Goal: Transaction & Acquisition: Purchase product/service

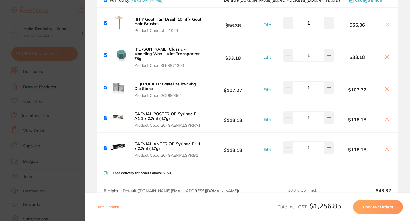
scroll to position [533, 0]
click at [154, 17] on b "JIFFY Goat Hair Brush 10 Jiffy Goat Hair Brushes" at bounding box center [167, 21] width 67 height 10
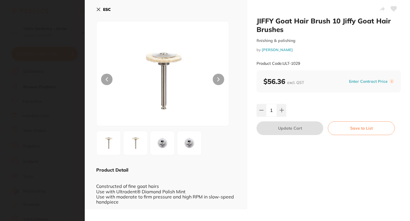
click at [220, 80] on button at bounding box center [218, 79] width 11 height 11
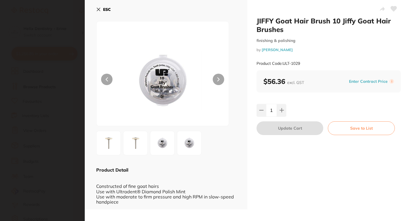
click at [220, 80] on button at bounding box center [218, 79] width 11 height 11
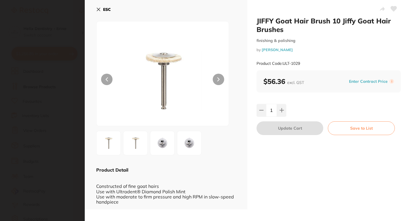
click at [56, 78] on section "JIFFY Goat Hair Brush 10 Jiffy Goat Hair Brushes finishing & polishing by Henry…" at bounding box center [205, 110] width 410 height 221
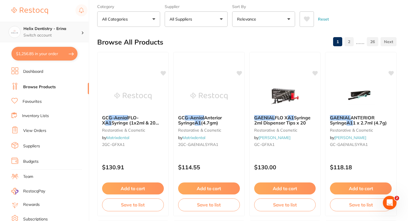
click at [81, 31] on h4 "Helix Dentistry - Erina" at bounding box center [52, 29] width 58 height 6
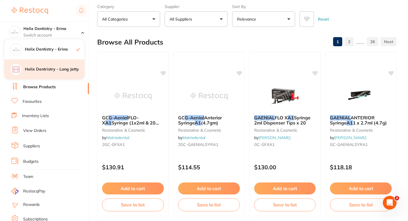
click at [60, 68] on h4 "Helix Dentristry - Long Jetty" at bounding box center [54, 70] width 59 height 6
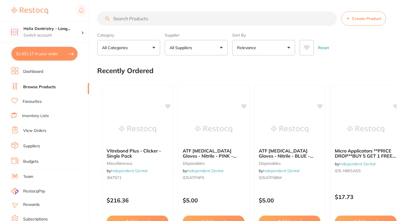
click at [71, 51] on button "$1,431.17 in your order" at bounding box center [44, 54] width 66 height 14
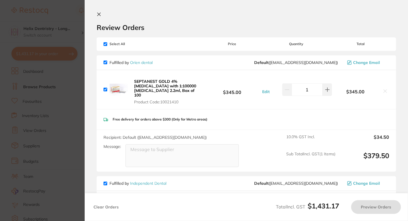
checkbox input "true"
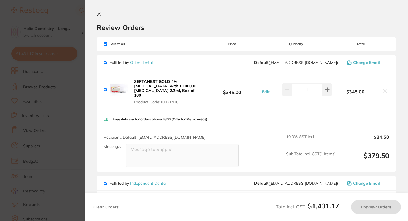
checkbox input "true"
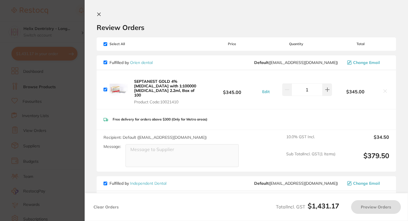
checkbox input "true"
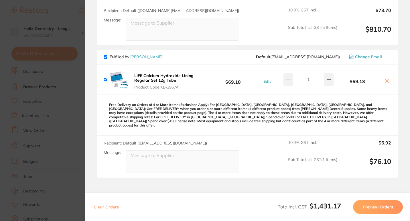
scroll to position [616, 0]
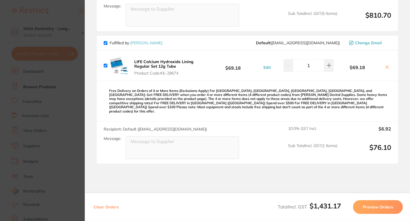
click at [80, 124] on section "Update RRP Set your pre negotiated price for this item. Item Agreed RRP (excl. …" at bounding box center [205, 110] width 410 height 221
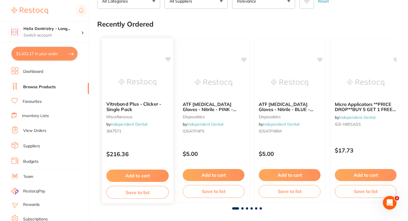
scroll to position [47, 0]
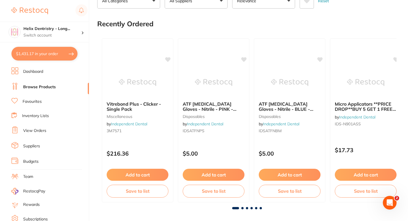
click at [63, 52] on button "$1,431.17 in your order" at bounding box center [44, 54] width 66 height 14
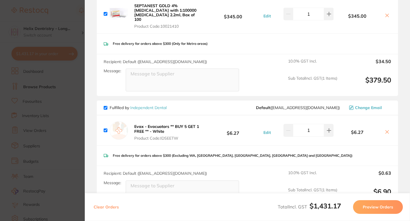
scroll to position [0, 0]
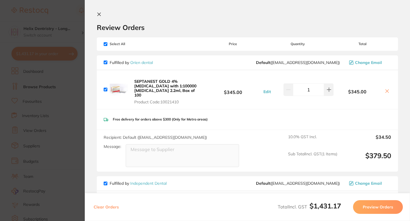
click at [76, 86] on section "Update RRP Set your pre negotiated price for this item. Item Agreed RRP (excl. …" at bounding box center [205, 110] width 410 height 221
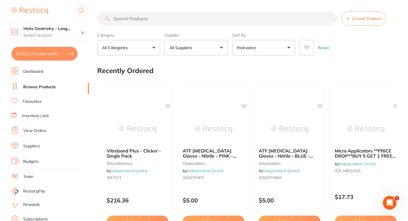
click at [164, 15] on input "search" at bounding box center [217, 18] width 240 height 14
type input "G"
type input "Protaper gold gutta percha"
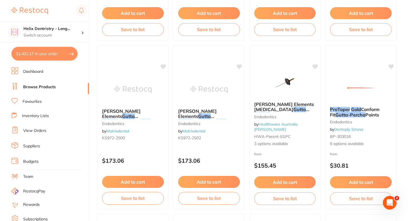
scroll to position [205, 0]
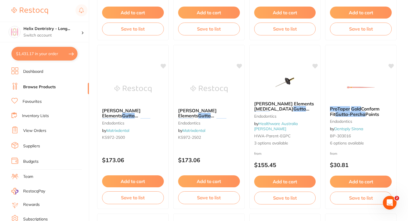
click at [350, 113] on em "Gutta-Percha" at bounding box center [350, 114] width 30 height 6
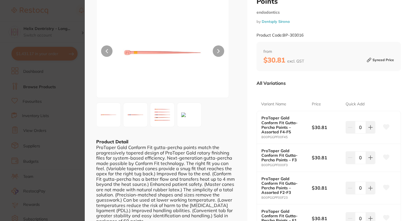
scroll to position [29, 0]
click at [368, 125] on icon at bounding box center [370, 127] width 5 height 5
type input "1"
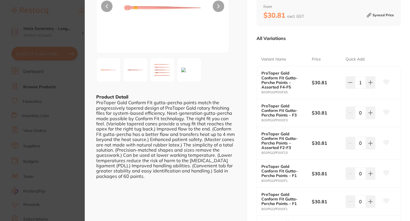
scroll to position [74, 0]
click at [369, 141] on icon at bounding box center [370, 143] width 4 height 4
type input "1"
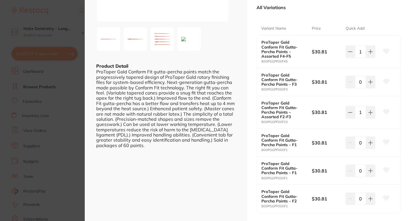
scroll to position [104, 0]
click at [366, 164] on button at bounding box center [370, 170] width 9 height 13
type input "1"
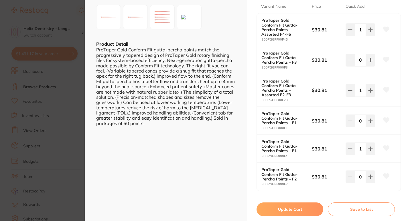
scroll to position [128, 0]
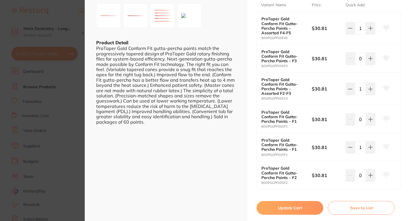
click at [286, 204] on button "Update Cart" at bounding box center [289, 208] width 67 height 14
checkbox input "false"
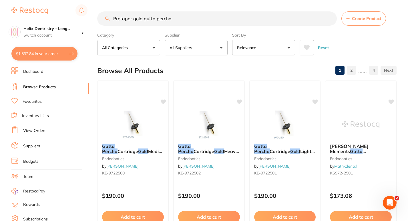
click at [197, 20] on input "Protaper gold gutta percha" at bounding box center [217, 18] width 240 height 14
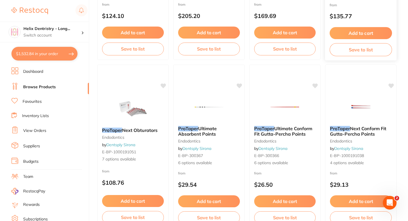
scroll to position [1544, 0]
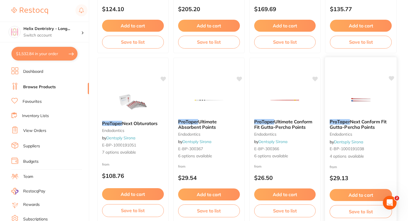
click at [367, 92] on img at bounding box center [360, 100] width 37 height 29
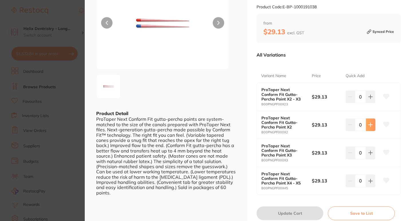
scroll to position [66, 0]
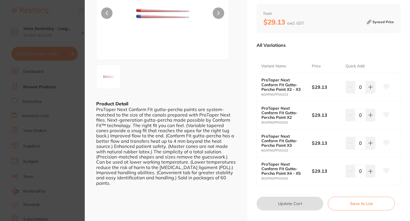
click at [79, 81] on section "ProTaper Next Conform Fit Gutta-Percha Points endodontics by Dentsply Sirona Pr…" at bounding box center [205, 110] width 410 height 221
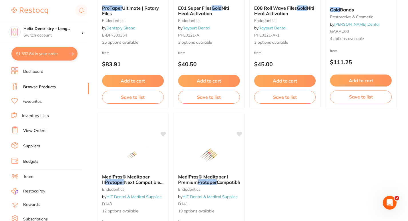
scroll to position [2165, 0]
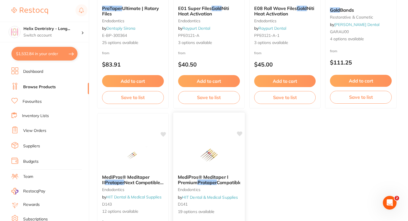
click at [204, 146] on img at bounding box center [208, 155] width 37 height 29
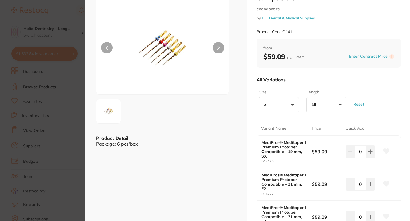
scroll to position [32, 0]
click at [63, 104] on section "MediPros® Meditaper I Premium Protaper Compatible endodontics by HIT Dental & M…" at bounding box center [205, 110] width 410 height 221
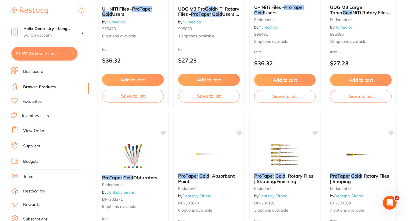
scroll to position [138, 0]
click at [284, 156] on img at bounding box center [284, 154] width 37 height 29
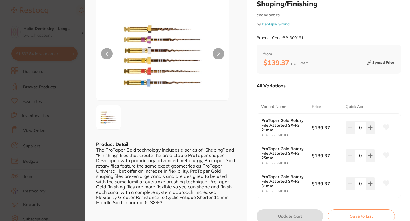
scroll to position [25, 0]
click at [76, 122] on section "ProTaper Gold | Rotary Files | Shaping/Finishing endodontics by Dentsply Sirona…" at bounding box center [205, 110] width 410 height 221
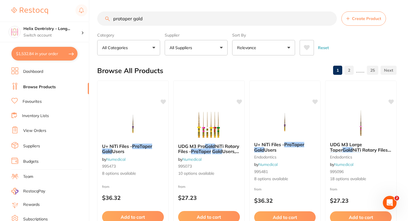
click at [163, 17] on input "protaper gold" at bounding box center [217, 18] width 240 height 14
type input "protaper gold F4"
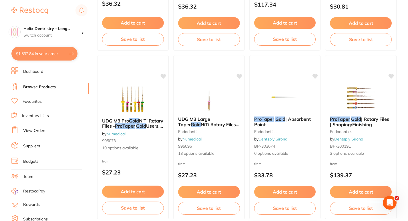
scroll to position [195, 0]
click at [271, 104] on img at bounding box center [284, 97] width 37 height 29
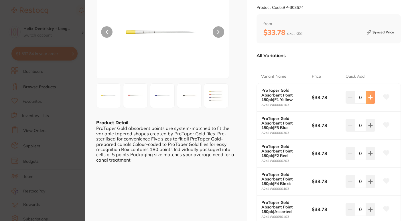
click at [368, 98] on icon at bounding box center [370, 97] width 5 height 5
type input "1"
click at [370, 126] on icon at bounding box center [370, 125] width 5 height 5
type input "1"
click at [368, 159] on button at bounding box center [370, 153] width 9 height 13
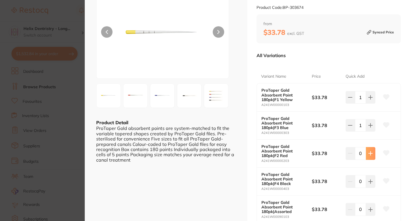
type input "1"
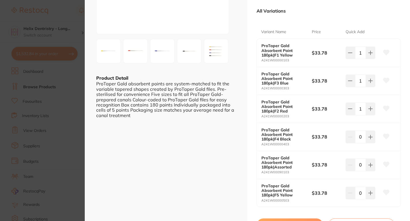
click at [217, 50] on img at bounding box center [216, 51] width 21 height 21
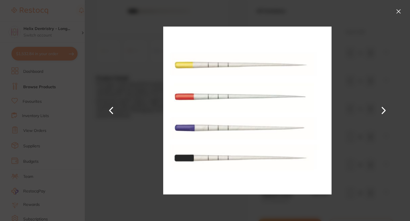
click at [142, 124] on div at bounding box center [247, 110] width 325 height 221
click at [397, 13] on button at bounding box center [398, 11] width 9 height 9
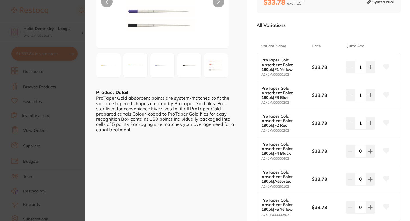
scroll to position [78, 0]
click at [346, 71] on button at bounding box center [349, 67] width 9 height 13
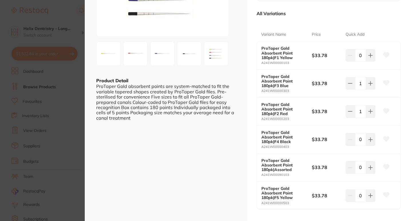
scroll to position [90, 0]
click at [368, 58] on button at bounding box center [370, 55] width 9 height 13
type input "1"
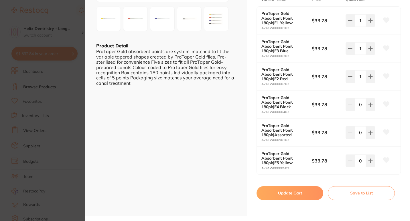
scroll to position [125, 0]
click at [286, 197] on button "Update Cart" at bounding box center [289, 193] width 67 height 14
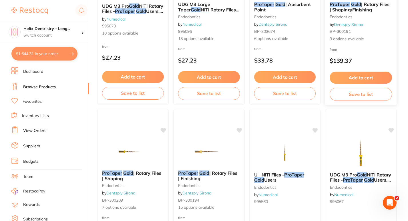
scroll to position [314, 0]
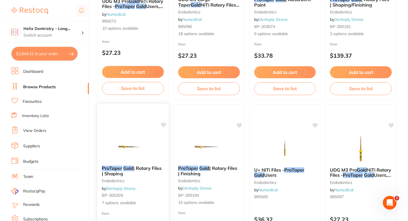
click at [139, 167] on span "| Rotary Files | Shaping" at bounding box center [132, 171] width 60 height 11
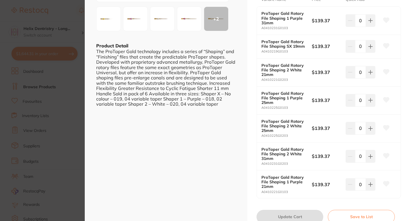
scroll to position [124, 0]
click at [66, 128] on section "ProTaper Gold | Rotary Files | Shaping endodontics by Dentsply Sirona Product C…" at bounding box center [205, 110] width 410 height 221
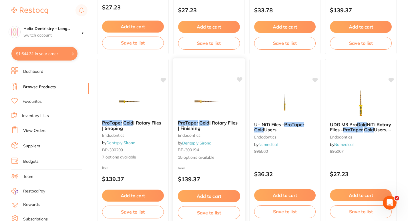
scroll to position [377, 0]
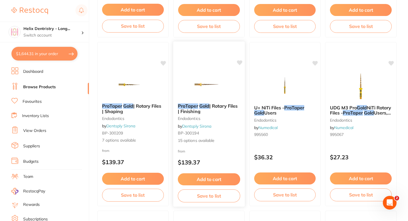
click at [209, 105] on em "Gold" at bounding box center [204, 106] width 10 height 6
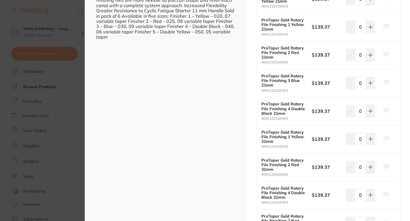
scroll to position [201, 0]
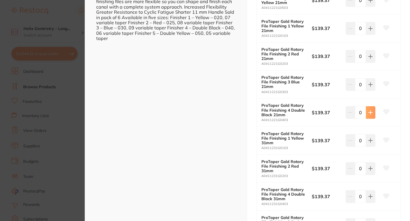
click at [370, 114] on icon at bounding box center [370, 112] width 5 height 5
type input "1"
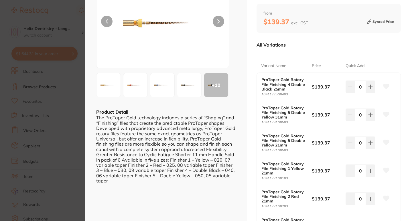
scroll to position [59, 0]
click at [216, 86] on div "+ 10" at bounding box center [216, 85] width 24 height 24
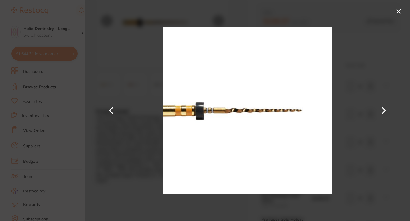
scroll to position [0, 0]
click at [297, 80] on img at bounding box center [247, 110] width 168 height 221
click at [387, 111] on button at bounding box center [383, 110] width 14 height 111
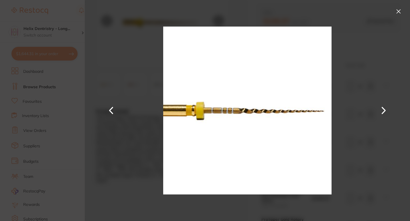
click at [68, 125] on section "ProTaper Gold | Rotary Files | Finishing endodontics by Dentsply Sirona Product…" at bounding box center [205, 110] width 410 height 221
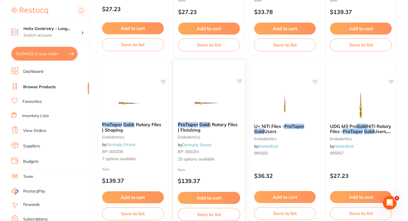
scroll to position [358, 0]
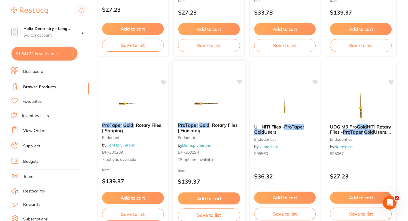
click at [212, 124] on span "| Rotary Files | Finishing" at bounding box center [208, 127] width 60 height 11
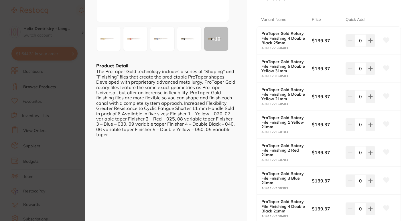
scroll to position [105, 0]
click at [366, 42] on button at bounding box center [370, 40] width 9 height 13
type input "1"
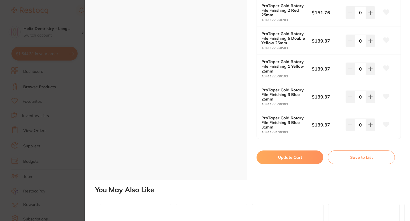
scroll to position [0, 0]
click at [304, 157] on button "Update Cart" at bounding box center [289, 158] width 67 height 14
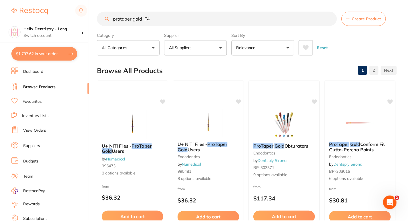
scroll to position [358, 0]
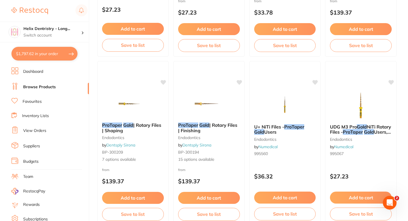
click at [59, 55] on button "$1,797.62 in your order" at bounding box center [44, 54] width 66 height 14
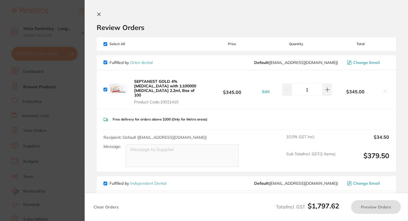
checkbox input "true"
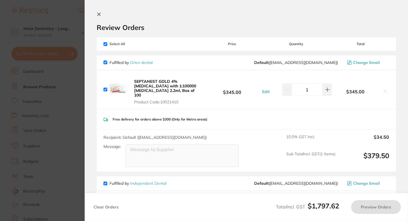
checkbox input "true"
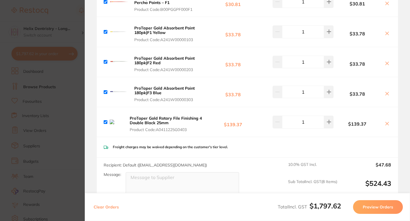
scroll to position [416, 0]
click at [383, 121] on button at bounding box center [387, 124] width 8 height 6
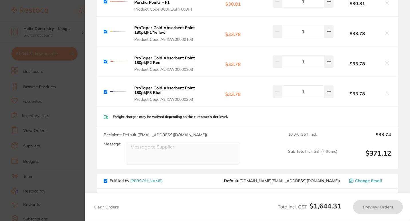
checkbox input "true"
click at [71, 147] on section "Update RRP Set your pre negotiated price for this item. Item Agreed RRP (excl. …" at bounding box center [205, 110] width 410 height 221
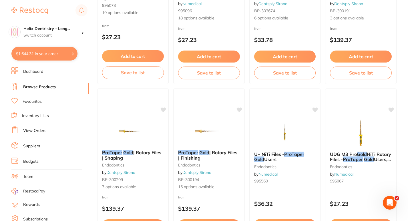
scroll to position [331, 0]
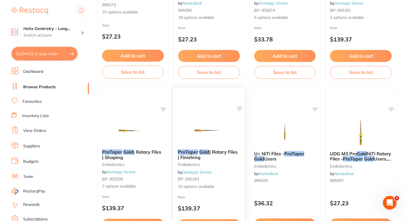
click at [207, 118] on img at bounding box center [208, 130] width 37 height 29
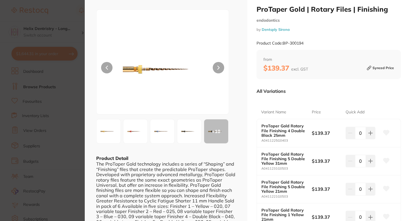
scroll to position [11, 0]
click at [370, 132] on icon at bounding box center [370, 133] width 5 height 5
type input "1"
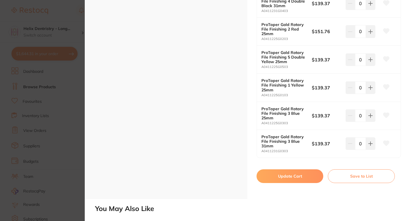
scroll to position [404, 0]
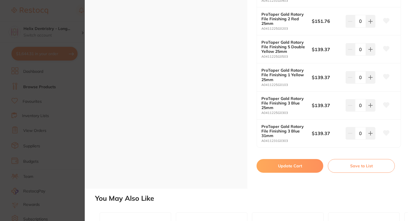
click at [311, 167] on button "Update Cart" at bounding box center [289, 166] width 67 height 14
checkbox input "false"
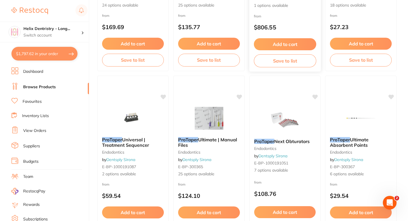
scroll to position [681, 0]
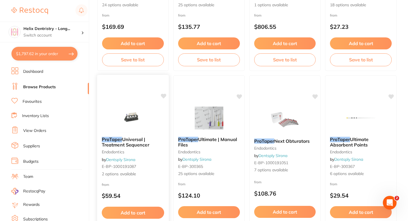
click at [133, 121] on img at bounding box center [132, 118] width 37 height 29
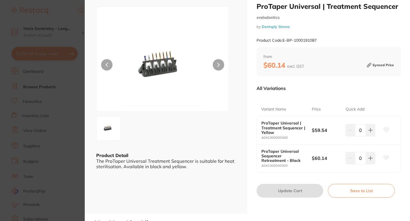
scroll to position [15, 0]
click at [59, 90] on section "ProTaper Universal | Treatment Sequencer endodontics by Dentsply Sirona Product…" at bounding box center [205, 110] width 410 height 221
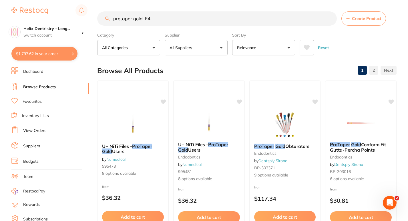
click at [60, 49] on button "$1,797.62 in your order" at bounding box center [44, 54] width 66 height 14
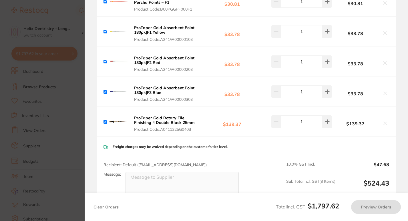
checkbox input "true"
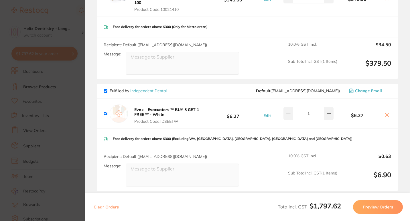
scroll to position [71, 0]
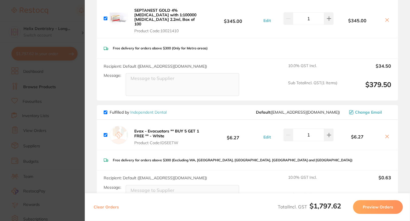
click at [55, 49] on section "Update RRP Set your pre negotiated price for this item. Item Agreed RRP (excl. …" at bounding box center [205, 110] width 410 height 221
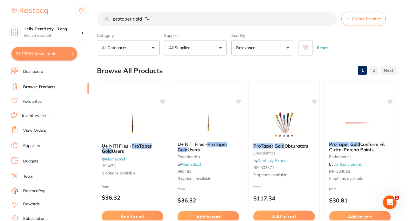
scroll to position [2, 0]
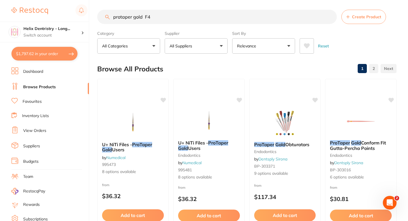
click at [151, 14] on input "protaper gold F4" at bounding box center [217, 17] width 240 height 14
type input "trunatomy"
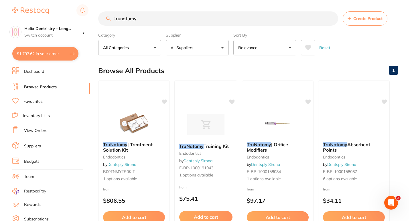
scroll to position [0, 0]
click at [130, 118] on img at bounding box center [132, 123] width 37 height 29
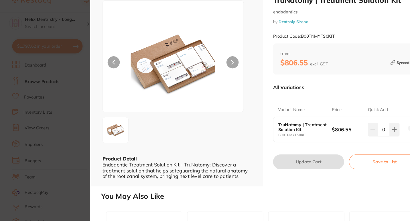
scroll to position [2, 0]
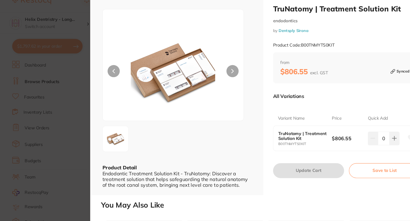
click at [86, 50] on div "ESC Product Detail Endodontic Treatment Solution Kit - TruNatomy: Discover a tr…" at bounding box center [166, 96] width 162 height 196
click at [74, 39] on section "TruNatomy | Treatment Solution Kit endodontics by Dentsply Sirona Product Code:…" at bounding box center [205, 110] width 410 height 221
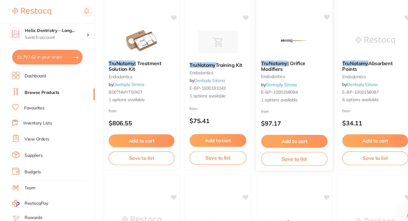
scroll to position [84, 0]
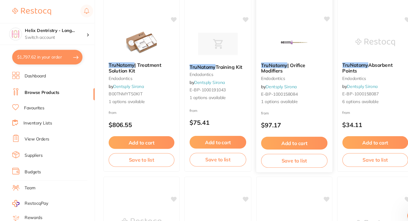
click at [274, 61] on span "| Orifice Modifiers" at bounding box center [265, 63] width 41 height 11
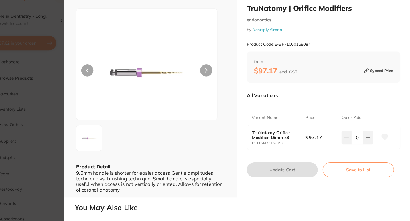
click at [79, 114] on section "TruNatomy | Orifice Modifiers endodontics by Dentsply Sirona Product Code: E-BP…" at bounding box center [205, 110] width 410 height 221
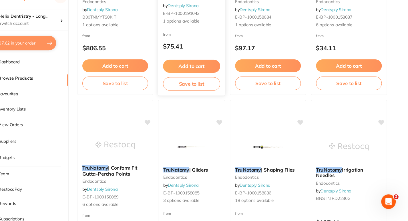
scroll to position [143, 0]
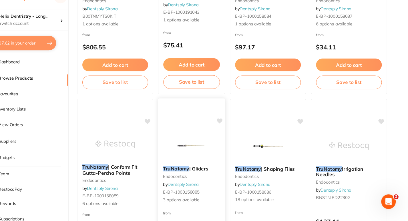
click at [202, 148] on img at bounding box center [204, 150] width 37 height 29
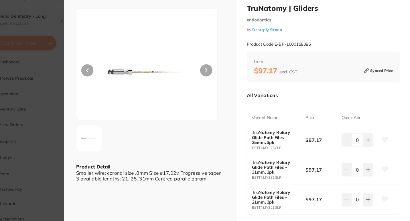
click at [218, 80] on icon at bounding box center [218, 79] width 2 height 3
click at [47, 93] on section "TruNatomy | Gliders endodontics by Dentsply Sirona Product Code: E-BP-100015808…" at bounding box center [205, 110] width 410 height 221
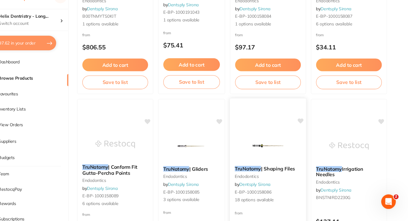
click at [265, 145] on img at bounding box center [276, 150] width 37 height 29
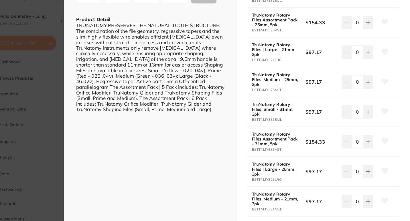
scroll to position [147, 0]
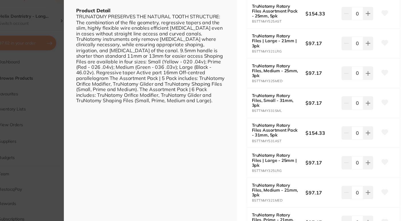
click at [49, 116] on section "TruNatomy | Shaping Files endodontics by Dentsply Sirona Product Code: E-BP-100…" at bounding box center [205, 110] width 410 height 221
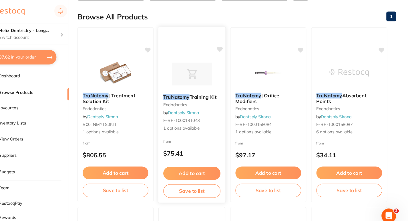
scroll to position [47, 0]
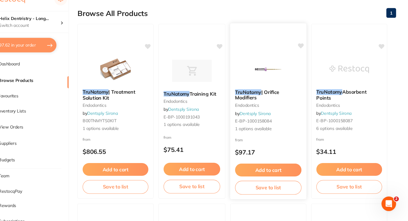
click at [265, 185] on button "Save to list" at bounding box center [276, 187] width 62 height 13
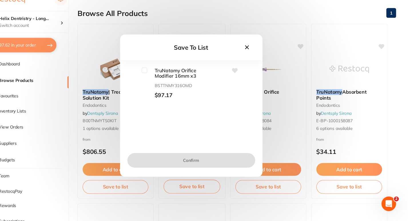
click at [159, 75] on input "checkbox" at bounding box center [160, 77] width 5 height 5
checkbox input "true"
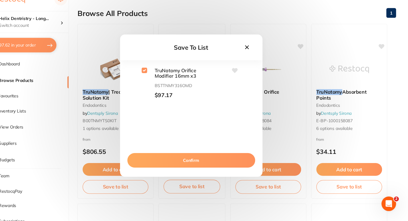
click at [200, 160] on button "Confirm" at bounding box center [204, 162] width 120 height 14
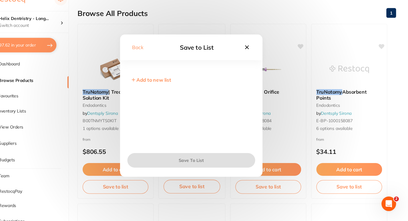
click at [257, 54] on icon at bounding box center [256, 56] width 6 height 6
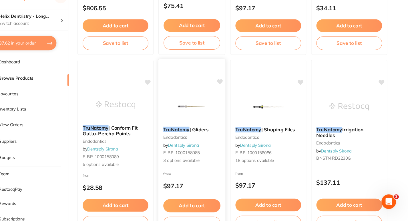
scroll to position [180, 0]
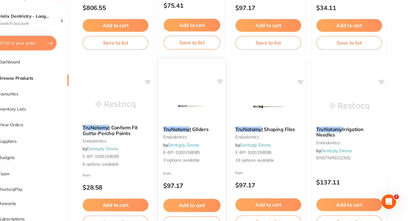
click at [197, 204] on button "Add to cart" at bounding box center [205, 207] width 54 height 12
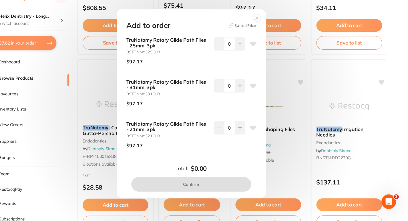
scroll to position [0, 0]
click at [261, 132] on icon at bounding box center [261, 133] width 5 height 5
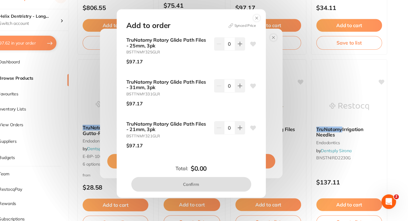
click at [259, 133] on icon at bounding box center [261, 133] width 5 height 5
click at [261, 132] on icon at bounding box center [261, 133] width 5 height 5
click at [264, 31] on circle at bounding box center [265, 30] width 7 height 7
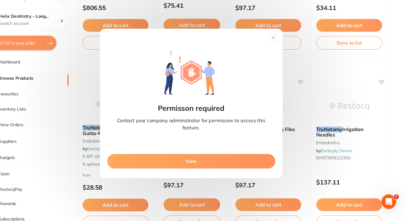
click at [283, 49] on circle at bounding box center [281, 48] width 7 height 7
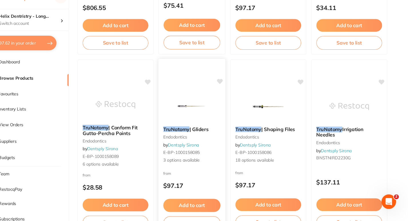
click at [231, 88] on icon at bounding box center [230, 90] width 5 height 5
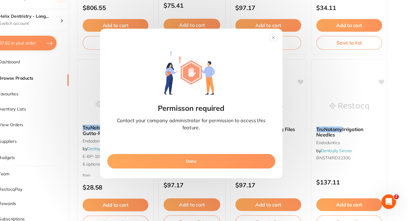
click at [280, 48] on circle at bounding box center [281, 48] width 7 height 7
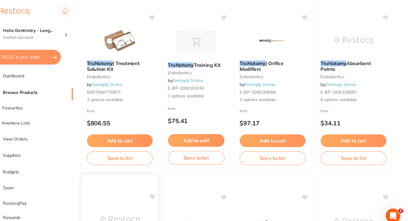
scroll to position [85, 0]
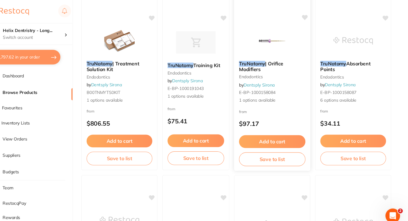
click at [267, 148] on button "Save to list" at bounding box center [276, 149] width 62 height 13
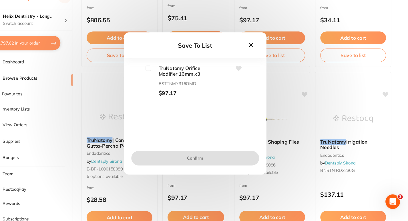
scroll to position [169, 0]
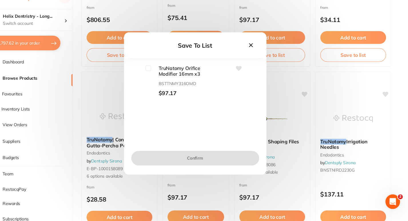
click at [159, 78] on input "checkbox" at bounding box center [160, 77] width 5 height 5
checkbox input "true"
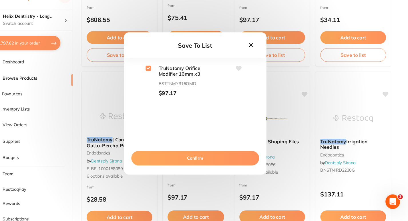
click at [185, 164] on button "Confirm" at bounding box center [204, 162] width 120 height 14
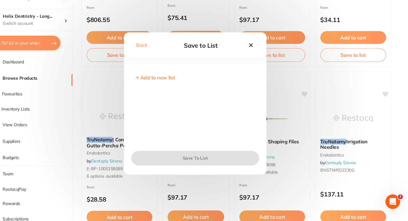
click at [165, 87] on span "Add to new list" at bounding box center [169, 87] width 33 height 6
click at [165, 87] on input "text" at bounding box center [204, 90] width 116 height 15
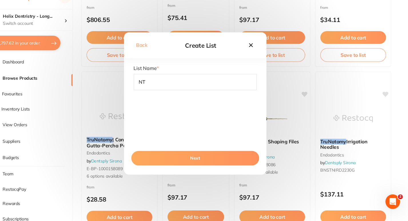
type input "NT"
click at [178, 160] on button "Next" at bounding box center [204, 162] width 120 height 14
click at [202, 162] on button "Next" at bounding box center [204, 162] width 120 height 14
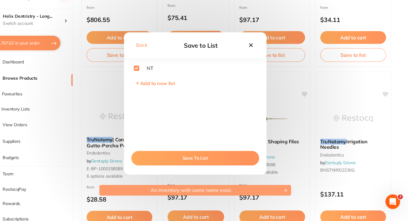
scroll to position [223, 0]
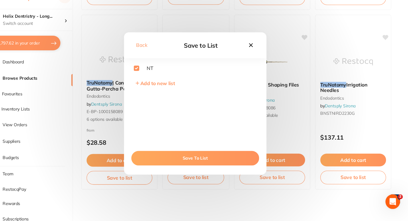
click at [195, 164] on button "Save To List" at bounding box center [204, 162] width 120 height 14
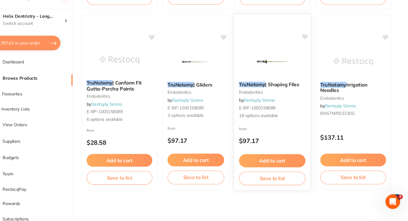
click at [273, 180] on button "Save to list" at bounding box center [276, 181] width 62 height 13
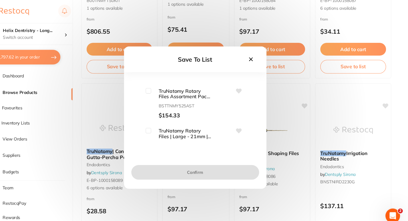
scroll to position [29, 0]
click at [159, 87] on input "checkbox" at bounding box center [160, 86] width 5 height 5
checkbox input "true"
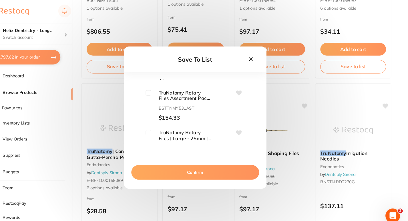
scroll to position [178, 0]
click at [160, 89] on input "checkbox" at bounding box center [160, 88] width 5 height 5
checkbox input "true"
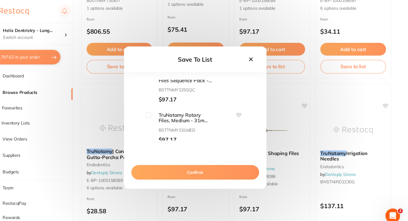
scroll to position [422, 0]
click at [193, 168] on button "Confirm" at bounding box center [204, 162] width 120 height 14
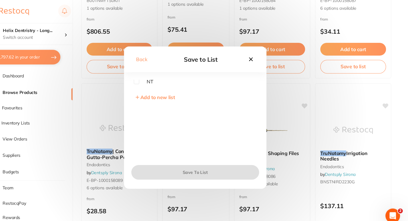
scroll to position [1, 0]
click at [149, 78] on input "checkbox" at bounding box center [148, 76] width 5 height 5
checkbox input "true"
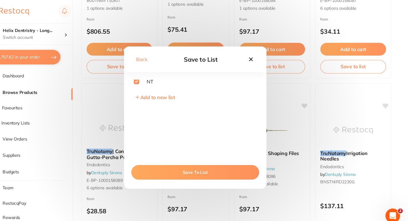
click at [190, 164] on button "Save To List" at bounding box center [204, 162] width 120 height 14
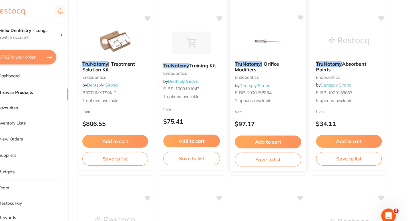
scroll to position [84, 0]
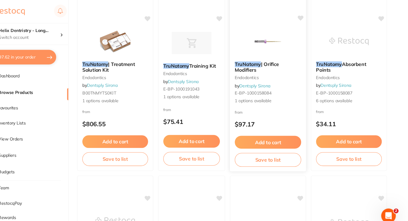
click at [267, 154] on button "Save to list" at bounding box center [276, 150] width 62 height 13
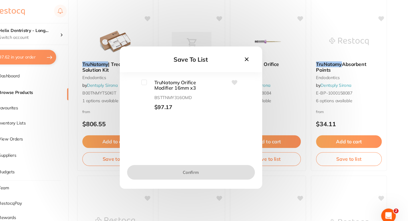
click at [154, 77] on div "TruNatomy Orifice Modifier 16mm x3 BSTTNMY316OMD $97.17" at bounding box center [204, 89] width 116 height 29
click at [160, 78] on input "checkbox" at bounding box center [160, 77] width 5 height 5
checkbox input "true"
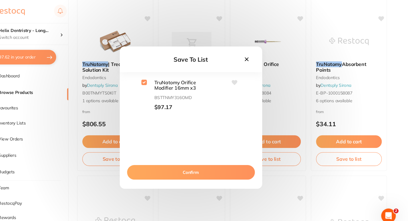
click at [189, 165] on button "Confirm" at bounding box center [204, 162] width 120 height 14
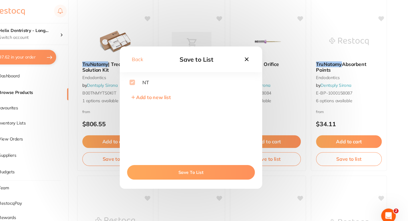
drag, startPoint x: 207, startPoint y: 161, endPoint x: 211, endPoint y: 162, distance: 3.2
click at [211, 162] on button "Save To List" at bounding box center [204, 162] width 120 height 14
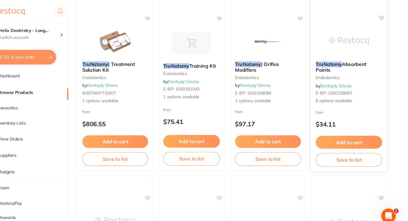
click at [346, 128] on button "Add to cart" at bounding box center [353, 134] width 62 height 12
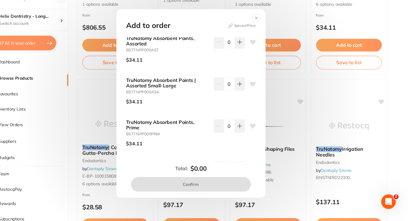
scroll to position [0, 0]
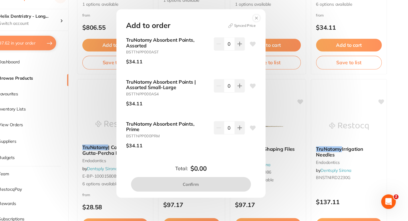
click at [259, 56] on icon at bounding box center [262, 55] width 6 height 6
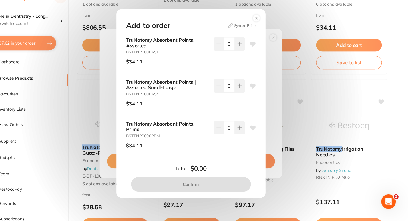
scroll to position [223, 0]
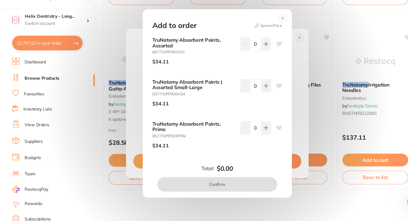
click at [266, 30] on circle at bounding box center [265, 30] width 7 height 7
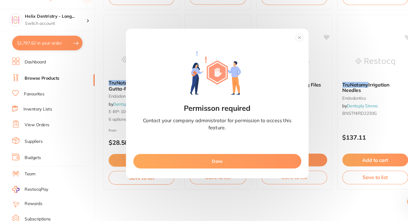
click at [280, 53] on icon at bounding box center [281, 48] width 9 height 9
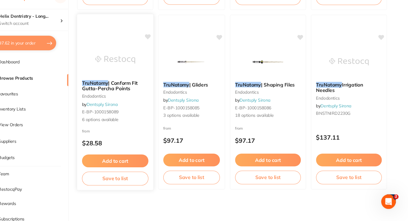
click at [136, 162] on button "Add to cart" at bounding box center [133, 165] width 62 height 12
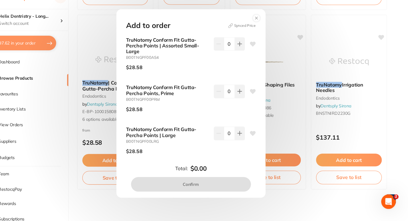
scroll to position [0, 0]
click at [264, 30] on circle at bounding box center [265, 30] width 7 height 7
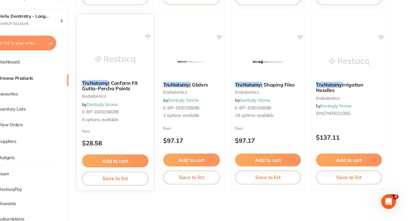
click at [123, 181] on button "Save to list" at bounding box center [133, 181] width 62 height 13
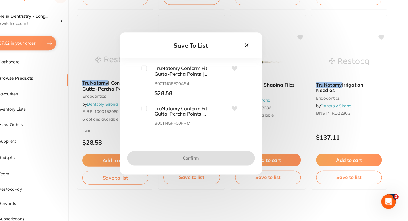
click at [257, 53] on icon at bounding box center [256, 56] width 6 height 6
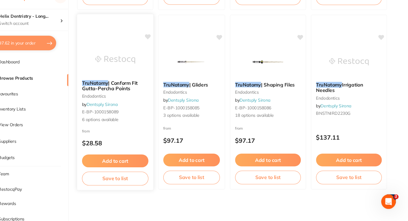
click at [167, 46] on div "TruNatomy | Conform Fit Gutta-Percha Points endodontics by Dentsply Sirona E-BP…" at bounding box center [133, 109] width 72 height 166
click at [136, 183] on section at bounding box center [204, 110] width 408 height 221
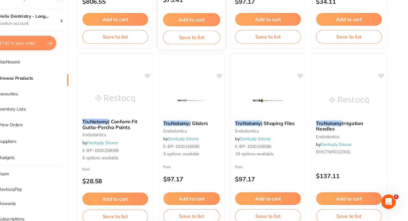
scroll to position [223, 0]
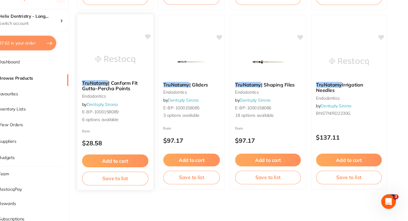
click at [131, 182] on button "Save to list" at bounding box center [133, 181] width 62 height 13
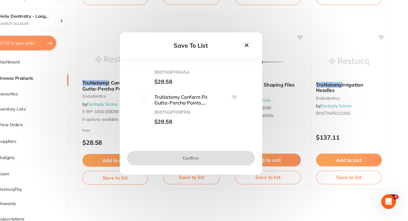
scroll to position [0, 0]
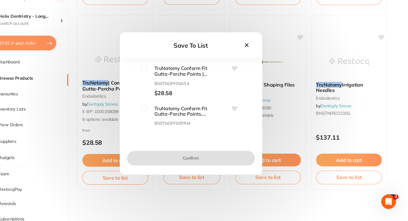
click at [158, 80] on div "TruNatomy Conform Fit Gutta-Percha Points | Assorted Small-Large B00TNGPF00AS4 …" at bounding box center [189, 89] width 62 height 29
click at [160, 78] on input "checkbox" at bounding box center [160, 77] width 5 height 5
checkbox input "true"
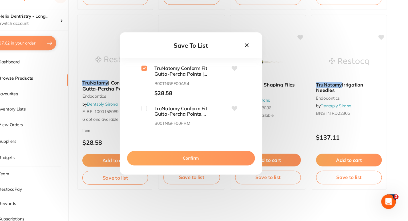
click at [181, 164] on button "Confirm" at bounding box center [204, 162] width 120 height 14
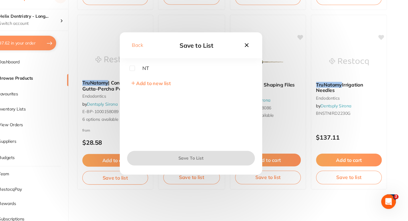
click at [148, 77] on input "checkbox" at bounding box center [148, 77] width 5 height 5
checkbox input "true"
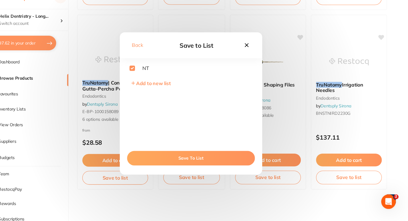
click at [176, 162] on button "Save To List" at bounding box center [204, 162] width 120 height 14
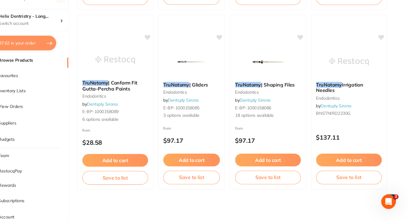
scroll to position [223, 0]
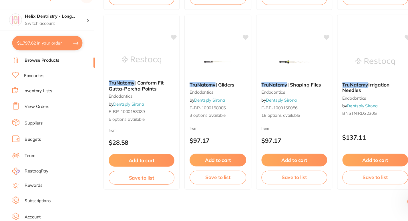
click at [45, 97] on link "Inventory Lists" at bounding box center [35, 99] width 27 height 6
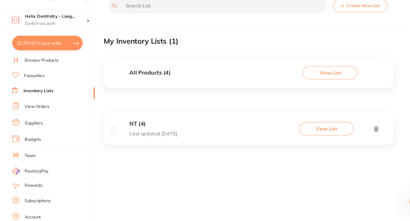
click at [126, 130] on h3 "NT (4)" at bounding box center [144, 130] width 45 height 6
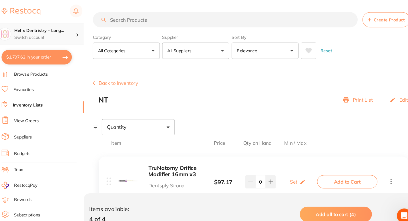
click at [28, 33] on p "Switch account" at bounding box center [52, 36] width 58 height 6
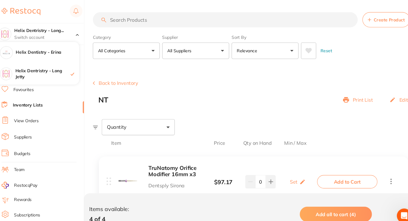
click at [33, 10] on img at bounding box center [29, 10] width 37 height 7
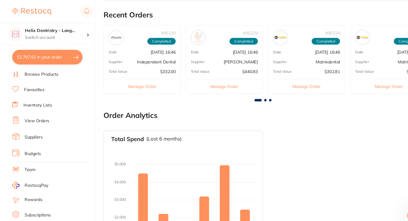
scroll to position [203, 0]
click at [137, 81] on button "Manage Order" at bounding box center [134, 82] width 72 height 14
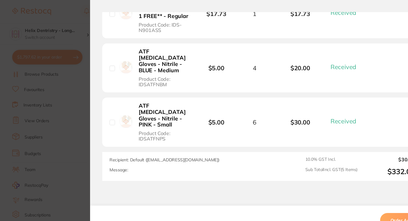
scroll to position [317, 0]
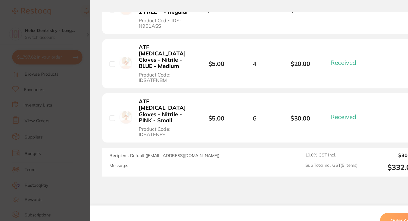
click at [70, 89] on section "Order ID: Restocq- 90230 Order Information 5 Received Completed Order Order Dat…" at bounding box center [204, 110] width 408 height 221
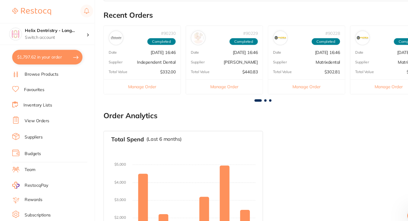
click at [51, 51] on button "$1,797.62 in your order" at bounding box center [44, 54] width 66 height 14
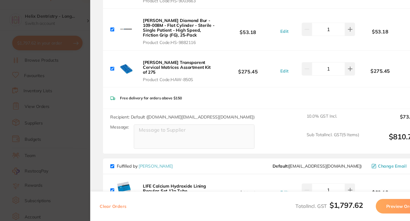
scroll to position [700, 0]
click at [73, 105] on section "Update RRP Set your pre negotiated price for this item. Item Agreed RRP (excl. …" at bounding box center [205, 110] width 410 height 221
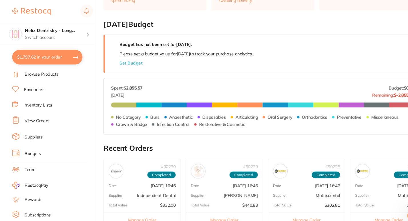
scroll to position [0, 0]
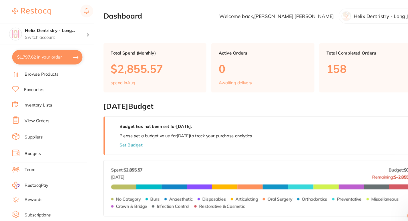
click at [47, 68] on link "Browse Products" at bounding box center [39, 70] width 32 height 6
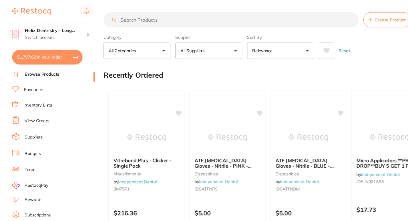
click at [146, 17] on input "search" at bounding box center [217, 18] width 240 height 14
type input "cervical matrix"
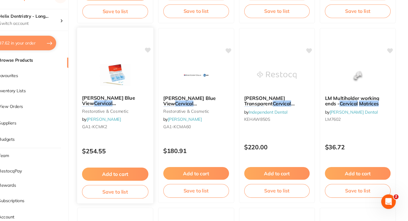
click at [140, 104] on span "[PERSON_NAME] Blue View" at bounding box center [127, 107] width 50 height 11
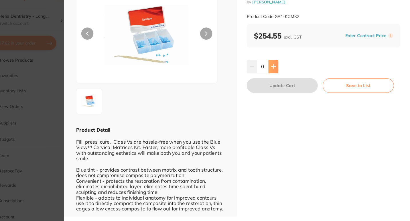
click at [282, 71] on button at bounding box center [281, 76] width 9 height 13
type input "1"
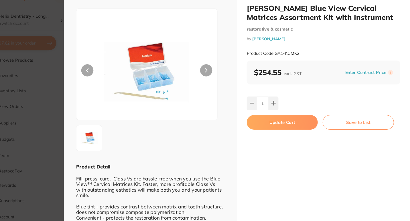
click at [311, 127] on button "Update Cart" at bounding box center [289, 129] width 67 height 14
checkbox input "false"
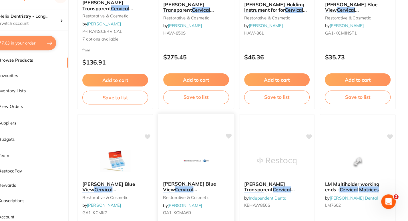
scroll to position [299, 0]
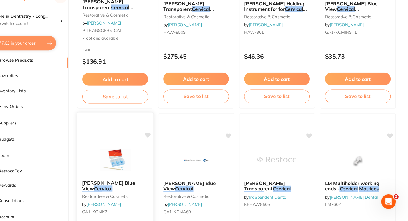
click at [135, 165] on img at bounding box center [132, 163] width 37 height 29
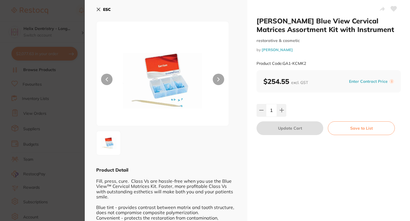
click at [98, 8] on icon at bounding box center [98, 9] width 5 height 5
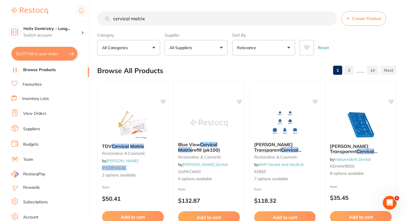
click at [59, 53] on button "$2,077.63 in your order" at bounding box center [44, 54] width 66 height 14
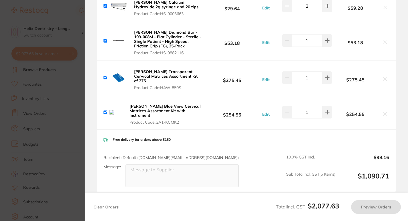
checkbox input "true"
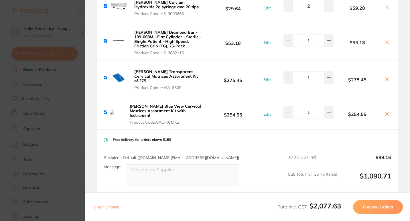
click at [160, 69] on b "[PERSON_NAME] Transparent Cervical Matrices Assortment Kit of 275" at bounding box center [165, 76] width 63 height 14
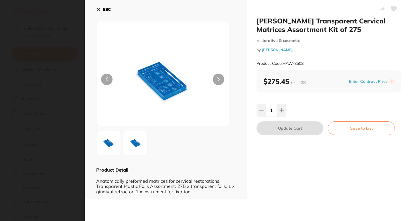
click at [96, 10] on div "ESC Product Detail Anatomically preformed matrices for cervical restorations. T…" at bounding box center [166, 99] width 162 height 199
click at [101, 11] on button "ESC" at bounding box center [103, 10] width 15 height 10
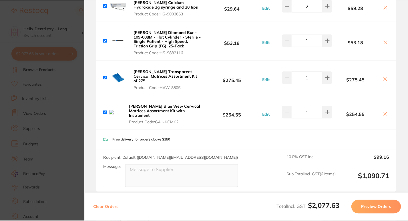
scroll to position [36, 0]
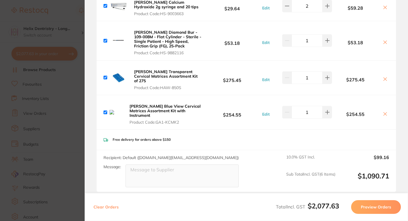
click at [158, 104] on b "[PERSON_NAME] Blue View Cervical Matrices Assortment Kit with Instrument" at bounding box center [165, 111] width 71 height 14
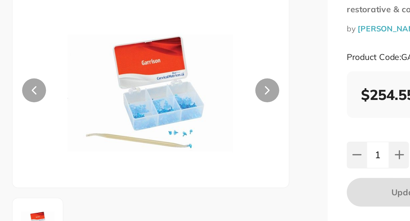
scroll to position [0, 0]
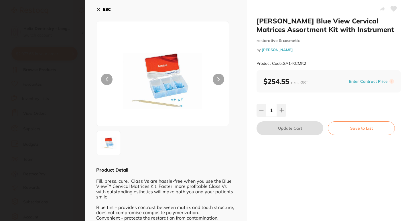
click at [77, 91] on section "[PERSON_NAME] Blue View Cervical Matrices Assortment Kit with Instrument restor…" at bounding box center [205, 110] width 410 height 221
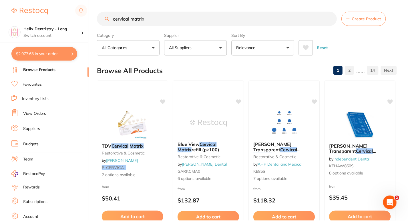
scroll to position [36, 0]
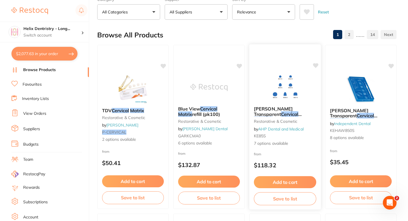
click at [307, 97] on div at bounding box center [285, 87] width 72 height 29
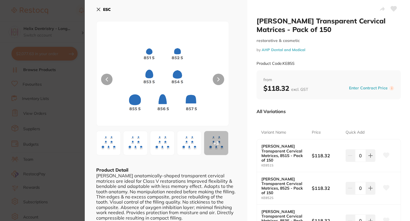
click at [66, 86] on section "Kerr Hawe Transparent Cervical Matrices - Pack of 150 restorative & cosmetic by…" at bounding box center [205, 110] width 410 height 221
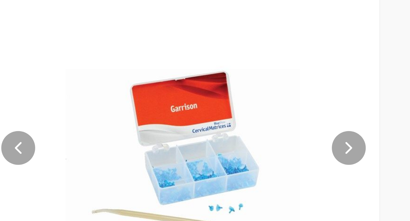
scroll to position [35, 0]
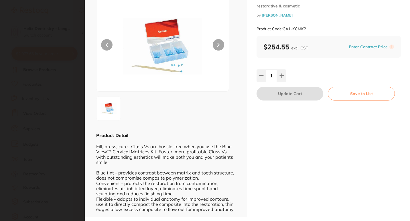
click at [71, 105] on section "[PERSON_NAME] Blue View Cervical Matrices Assortment Kit with Instrument restor…" at bounding box center [205, 110] width 410 height 221
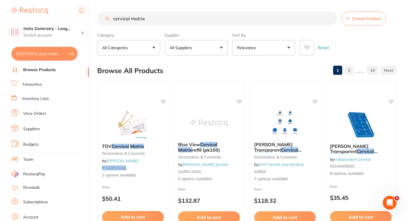
drag, startPoint x: 39, startPoint y: 53, endPoint x: 154, endPoint y: 96, distance: 123.3
click at [39, 53] on button "$2,077.63 in your order" at bounding box center [44, 54] width 66 height 14
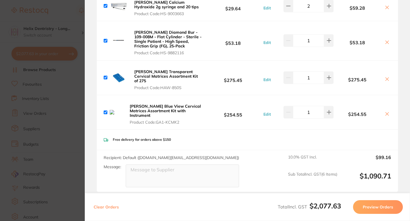
click at [106, 111] on input "checkbox" at bounding box center [106, 113] width 4 height 4
checkbox input "false"
click at [385, 112] on icon at bounding box center [386, 113] width 3 height 3
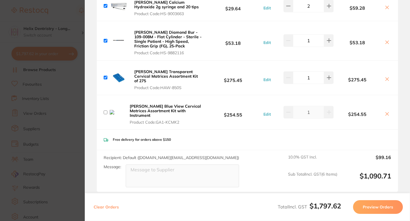
checkbox input "true"
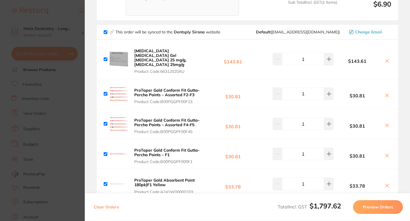
scroll to position [261, 0]
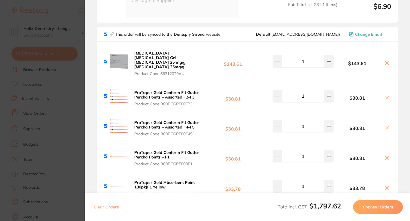
click at [69, 142] on section "Update RRP Set your pre negotiated price for this item. Item Agreed RRP (excl. …" at bounding box center [205, 110] width 410 height 221
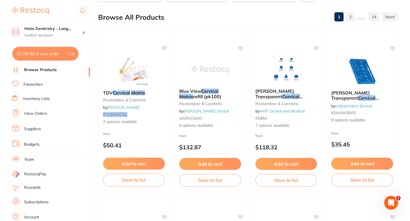
scroll to position [0, 0]
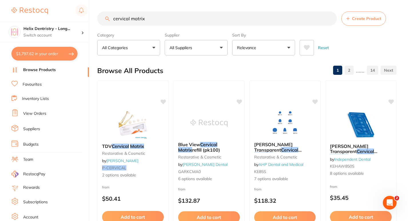
click at [50, 54] on button "$1,797.62 in your order" at bounding box center [44, 54] width 66 height 14
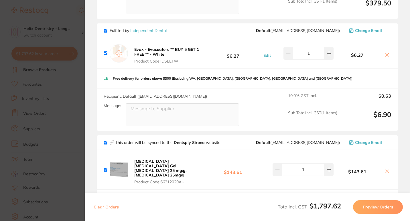
scroll to position [146, 0]
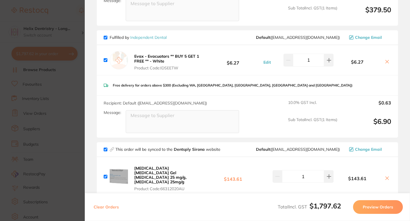
click at [68, 69] on section "Update RRP Set your pre negotiated price for this item. Item Agreed RRP (excl. …" at bounding box center [205, 110] width 410 height 221
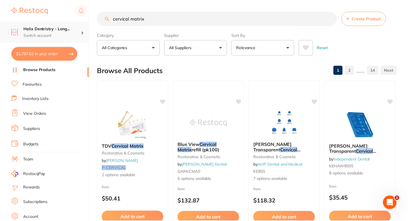
scroll to position [21, 0]
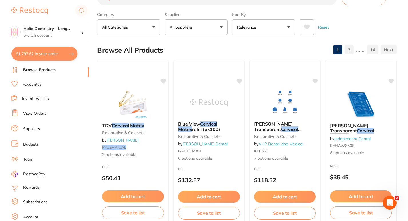
click at [66, 54] on button "$1,797.62 in your order" at bounding box center [44, 54] width 66 height 14
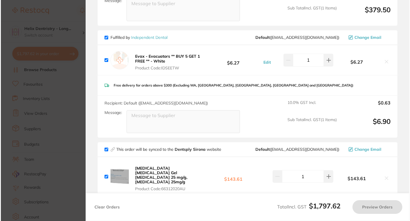
scroll to position [0, 0]
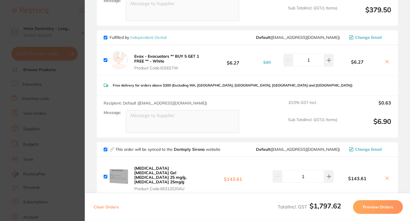
click at [86, 52] on section "Review Orders Your orders are being processed and we will notify you once we ha…" at bounding box center [247, 110] width 325 height 221
click at [72, 28] on section "Update RRP Set your pre negotiated price for this item. Item Agreed RRP (excl. …" at bounding box center [205, 110] width 410 height 221
click at [73, 29] on h4 "Helix Dentristry - Long..." at bounding box center [52, 29] width 58 height 6
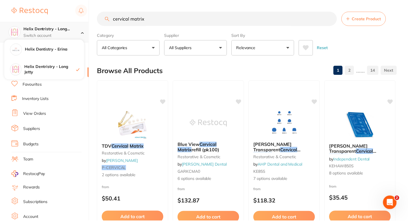
scroll to position [21, 0]
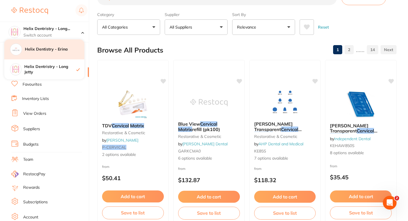
click at [60, 54] on div "Helix Dentistry - Erina" at bounding box center [44, 49] width 80 height 20
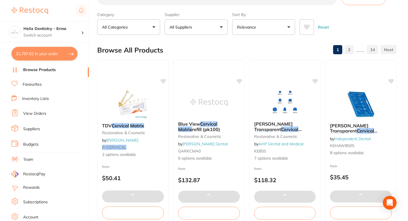
click at [51, 49] on h4 "Helix Dentistry - Erina" at bounding box center [50, 50] width 51 height 6
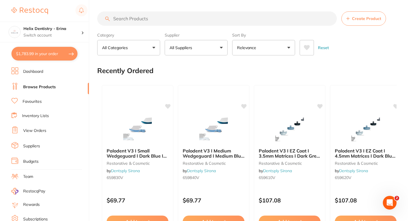
click at [59, 57] on button "$1,783.99 in your order" at bounding box center [44, 54] width 66 height 14
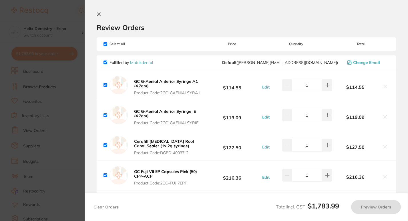
checkbox input "true"
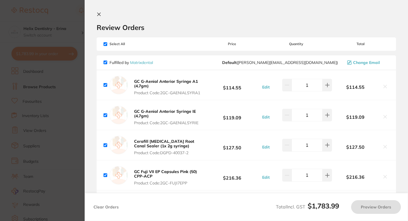
checkbox input "true"
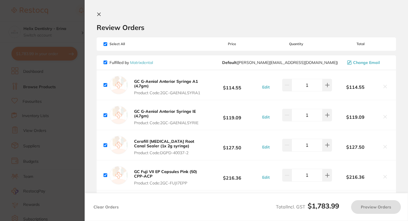
checkbox input "true"
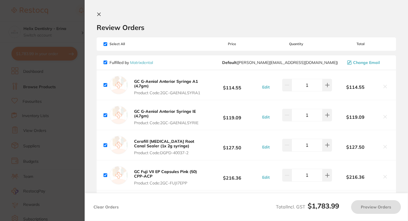
checkbox input "true"
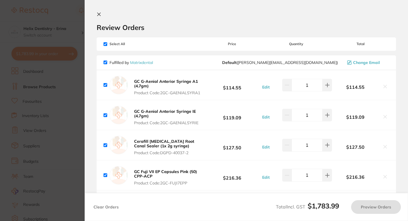
checkbox input "true"
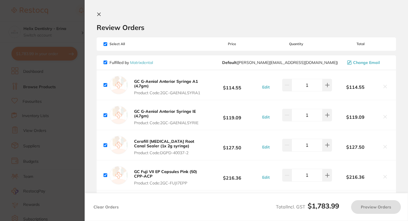
checkbox input "true"
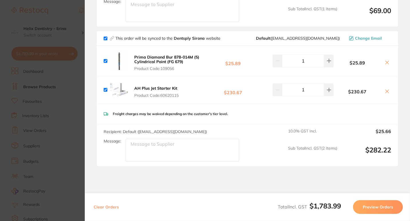
scroll to position [1072, 0]
click at [168, 86] on b "AH Plus Jet Starter Kit" at bounding box center [155, 88] width 43 height 5
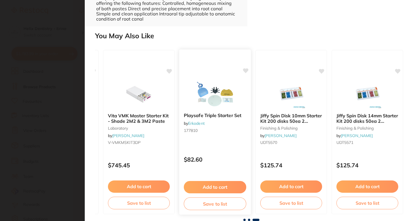
scroll to position [0, 455]
click at [293, 96] on img at bounding box center [290, 94] width 37 height 29
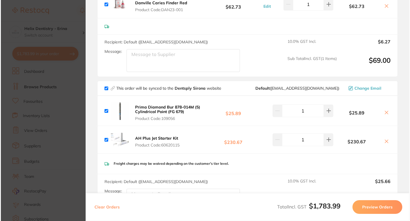
scroll to position [1015, 0]
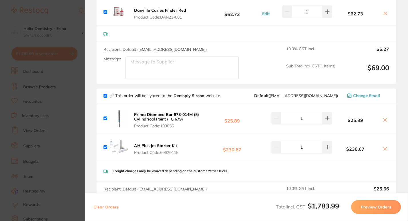
click at [60, 101] on section "Update RRP Set your pre negotiated price for this item. Item Agreed RRP (excl. …" at bounding box center [204, 110] width 408 height 221
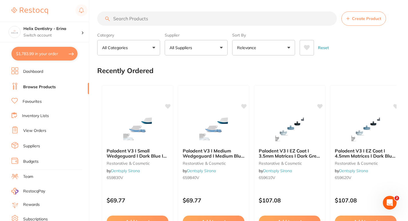
click at [74, 52] on button "$1,783.99 in your order" at bounding box center [44, 54] width 66 height 14
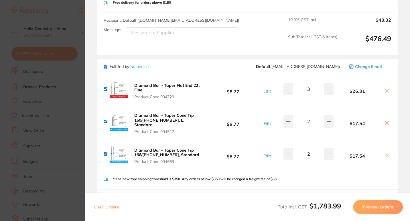
scroll to position [761, 0]
click at [75, 112] on section "Update RRP Set your pre negotiated price for this item. Item Agreed RRP (excl. …" at bounding box center [205, 110] width 410 height 221
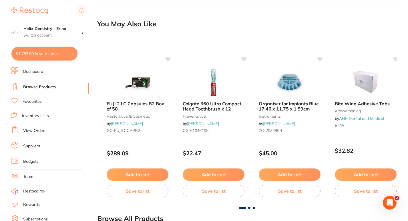
scroll to position [388, 0]
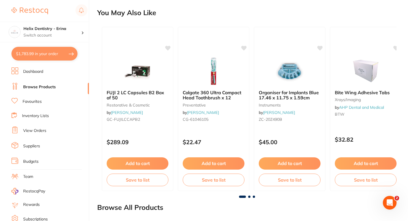
click at [53, 51] on button "$1,783.99 in your order" at bounding box center [44, 54] width 66 height 14
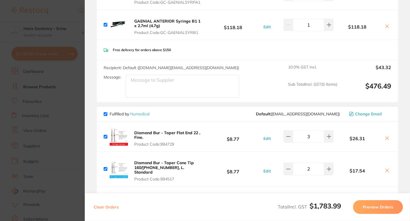
scroll to position [714, 0]
click at [67, 99] on section "Update RRP Set your pre negotiated price for this item. Item Agreed RRP (excl. …" at bounding box center [205, 110] width 410 height 221
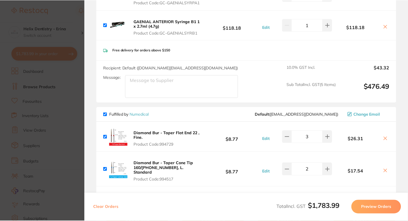
scroll to position [388, 0]
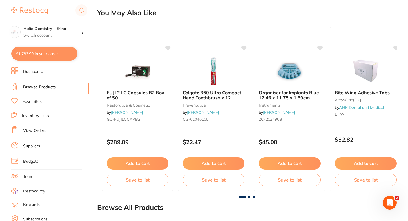
click at [57, 52] on button "$1,783.99 in your order" at bounding box center [44, 54] width 66 height 14
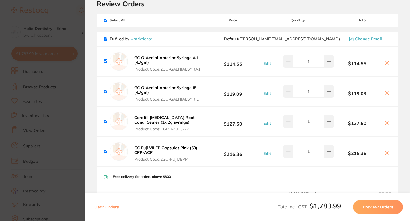
scroll to position [19, 0]
